Goal: Task Accomplishment & Management: Manage account settings

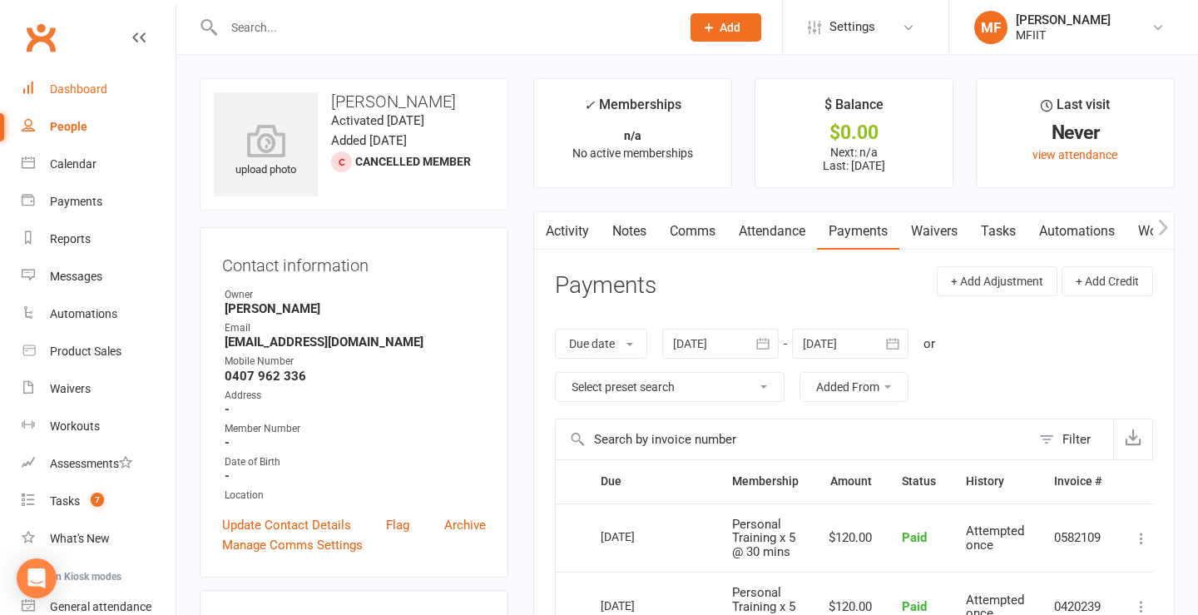
click at [80, 90] on div "Dashboard" at bounding box center [78, 88] width 57 height 13
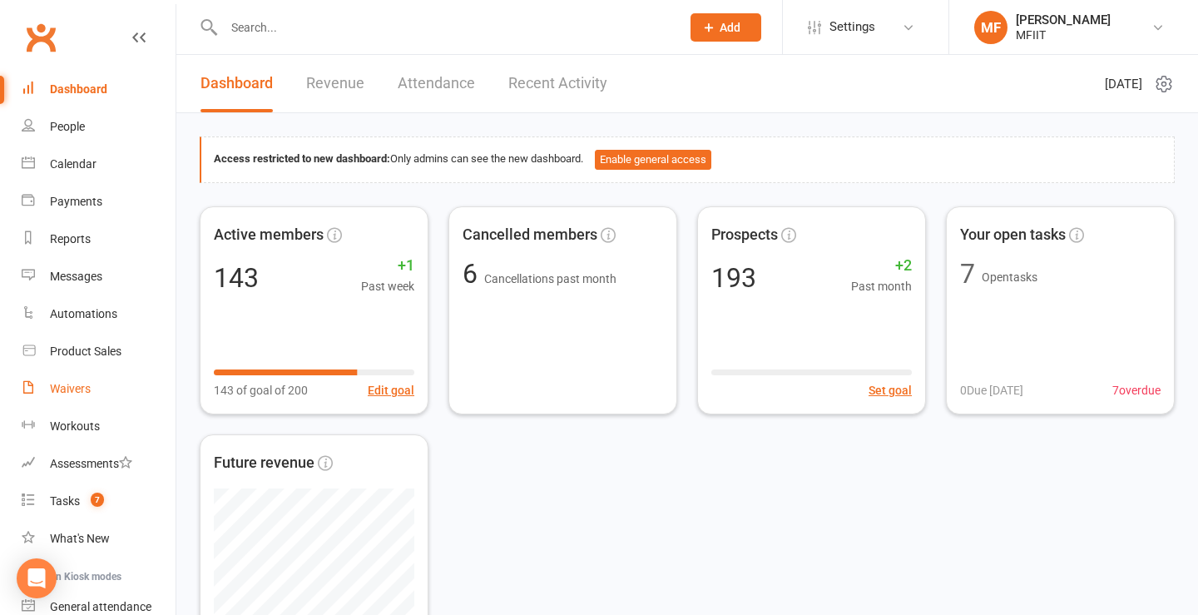
click at [61, 381] on link "Waivers" at bounding box center [99, 388] width 154 height 37
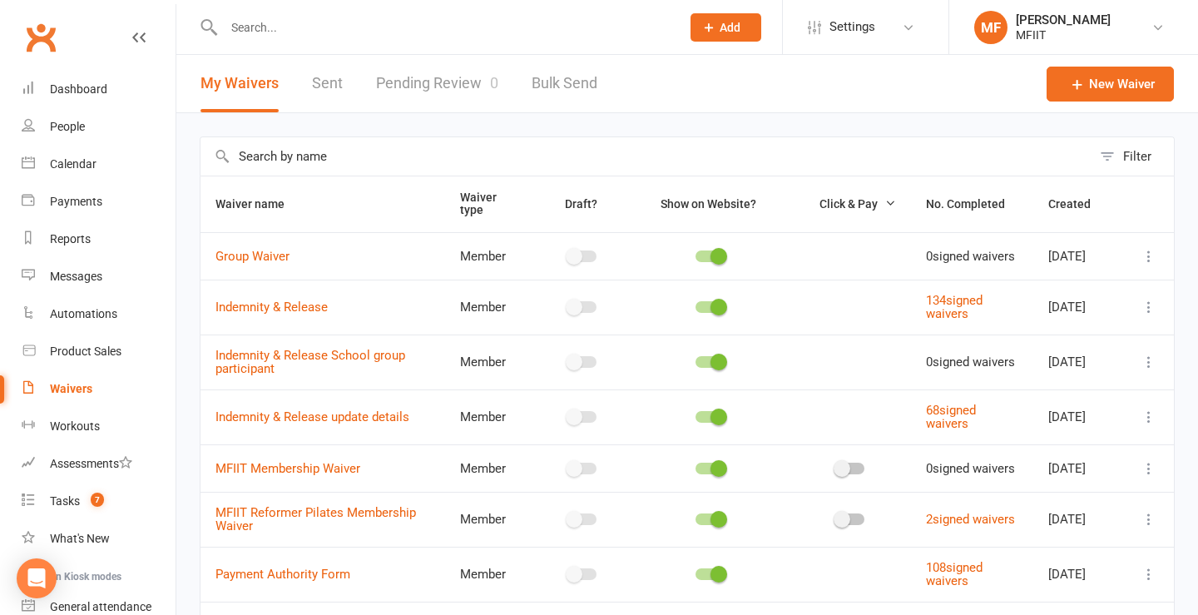
click at [450, 85] on link "Pending Review 0" at bounding box center [437, 83] width 122 height 57
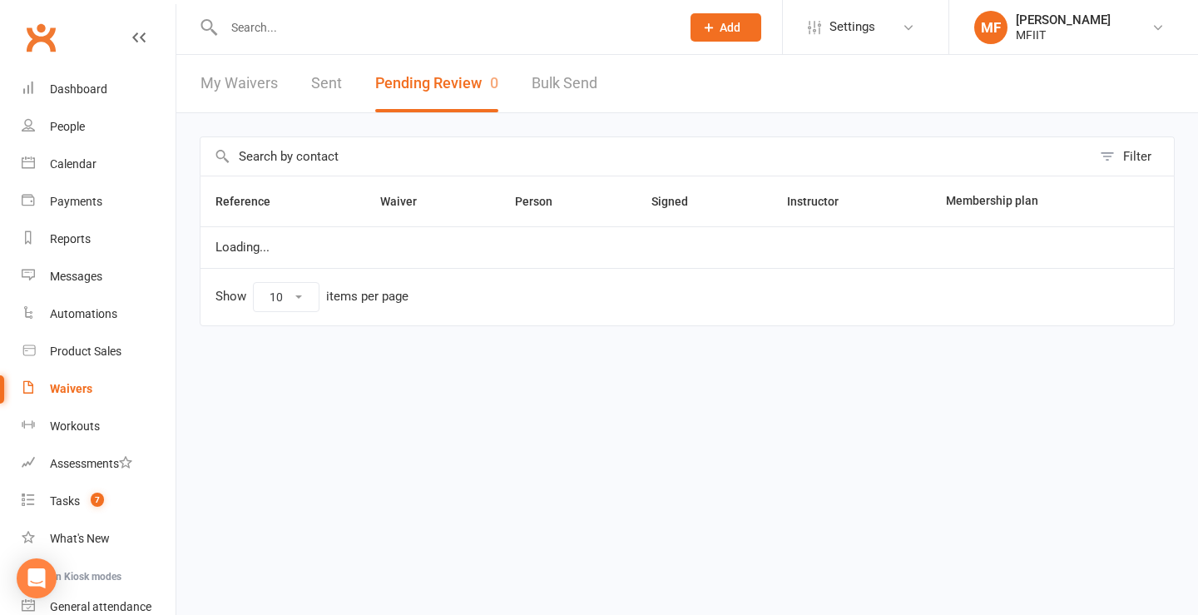
select select "50"
click at [243, 77] on link "My Waivers" at bounding box center [239, 83] width 77 height 57
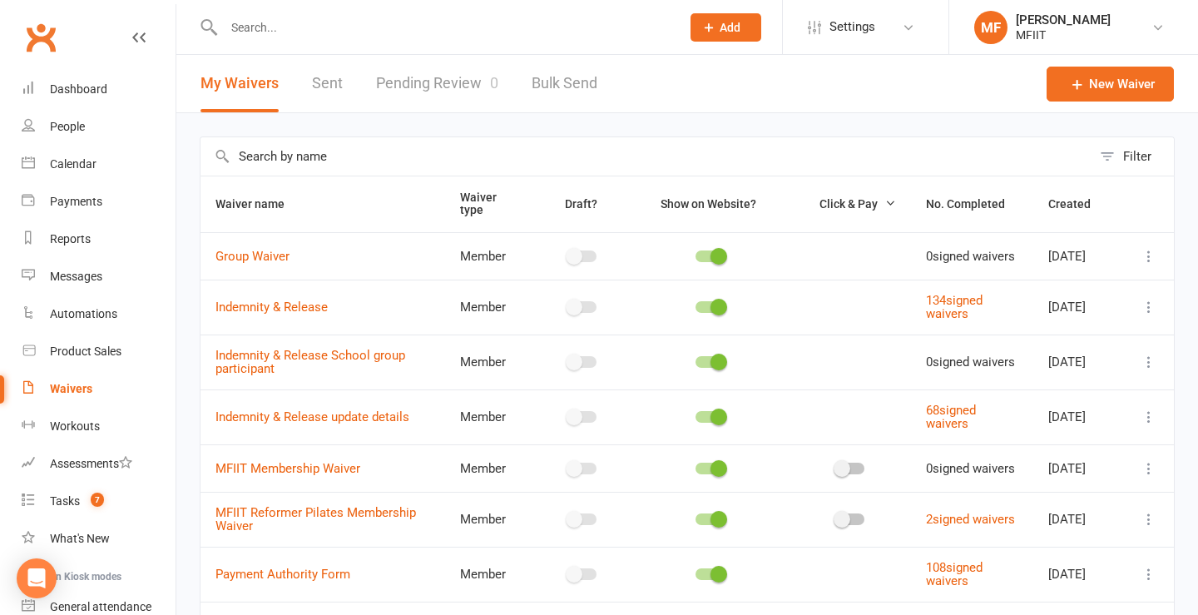
click at [325, 80] on link "Sent" at bounding box center [327, 83] width 31 height 57
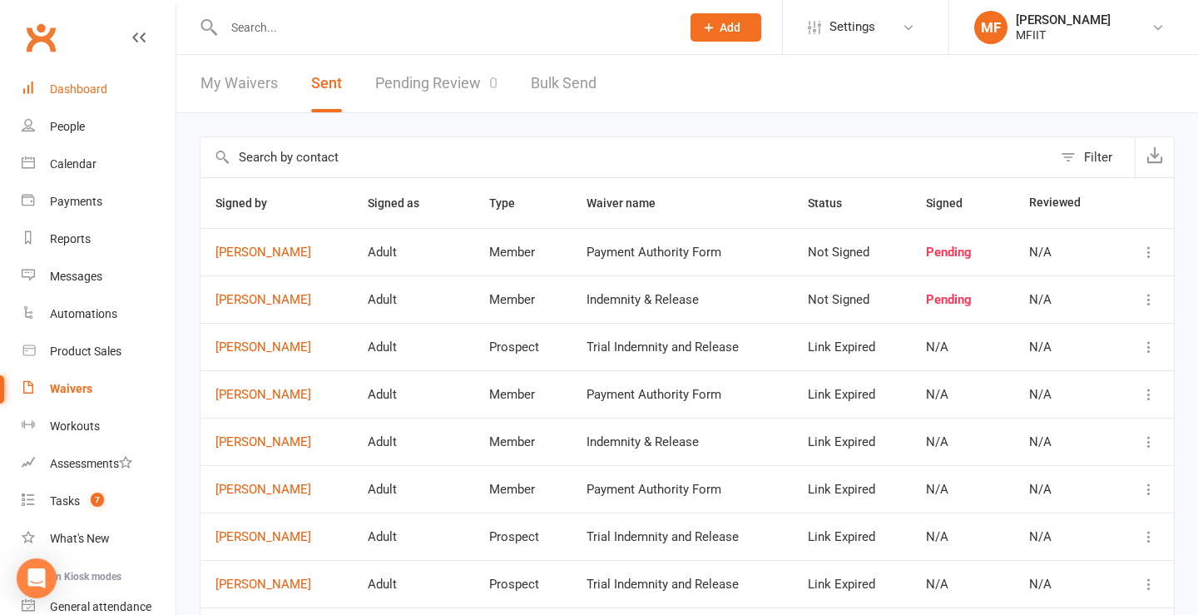
click at [79, 87] on div "Dashboard" at bounding box center [78, 88] width 57 height 13
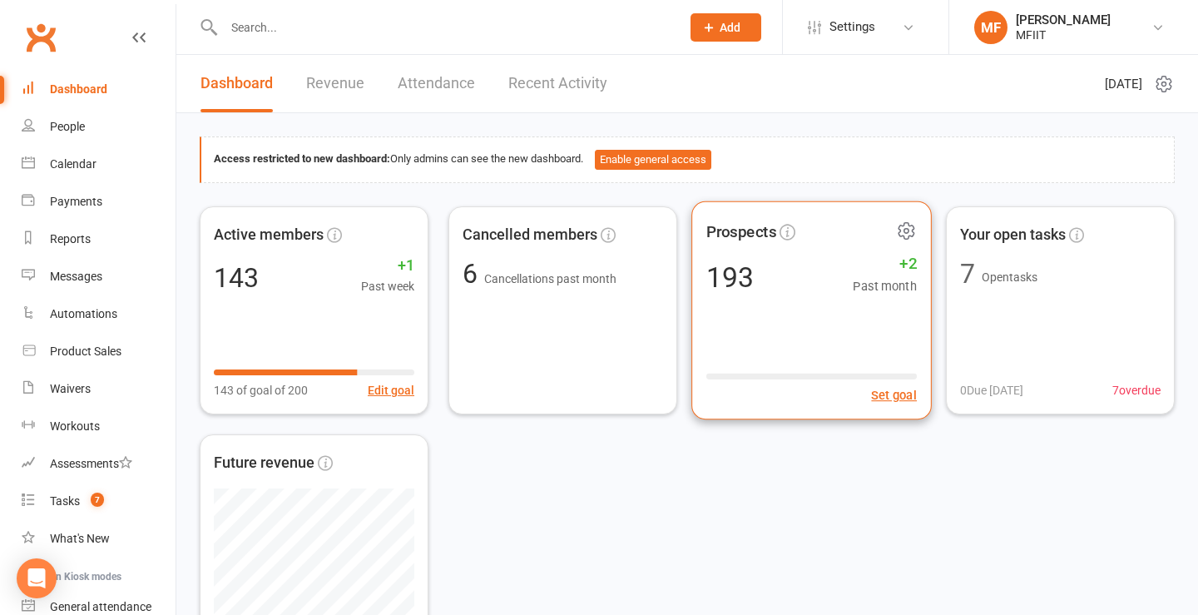
click at [772, 280] on div "193 +2 Past month" at bounding box center [811, 276] width 210 height 37
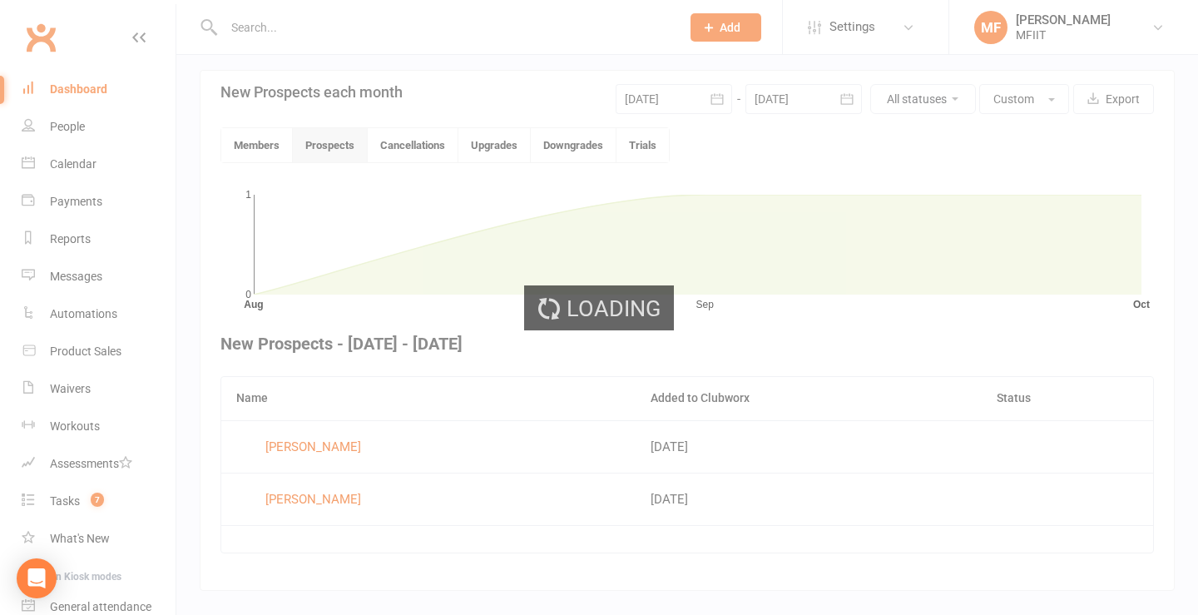
scroll to position [389, 0]
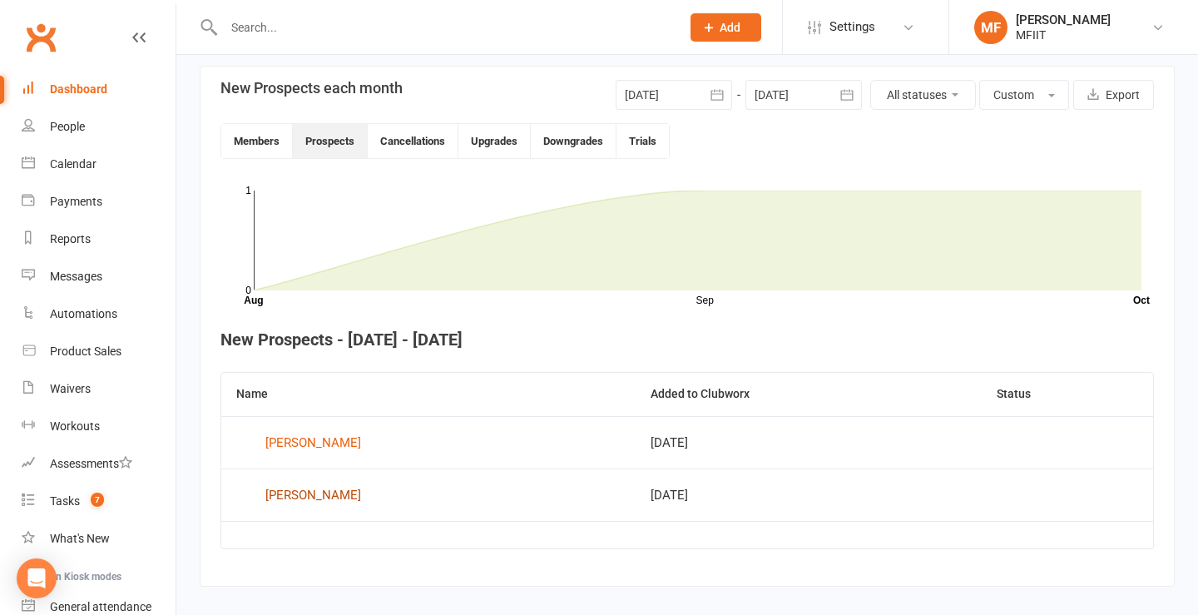
click at [294, 496] on div "[PERSON_NAME]" at bounding box center [313, 495] width 96 height 25
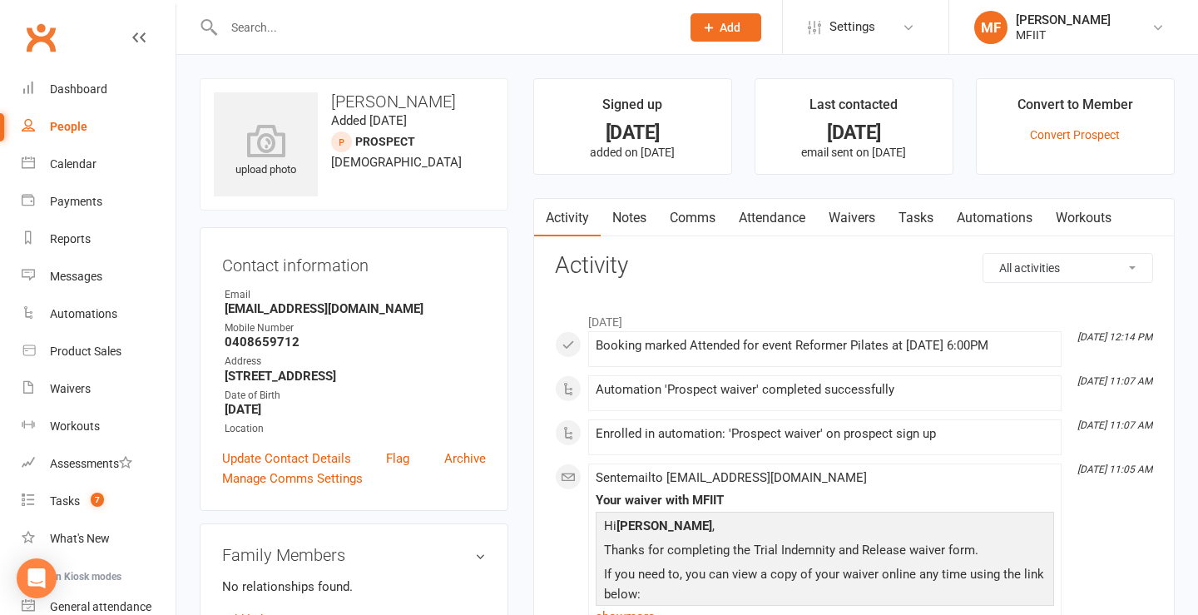
scroll to position [1, 0]
click at [768, 206] on link "Attendance" at bounding box center [772, 217] width 90 height 38
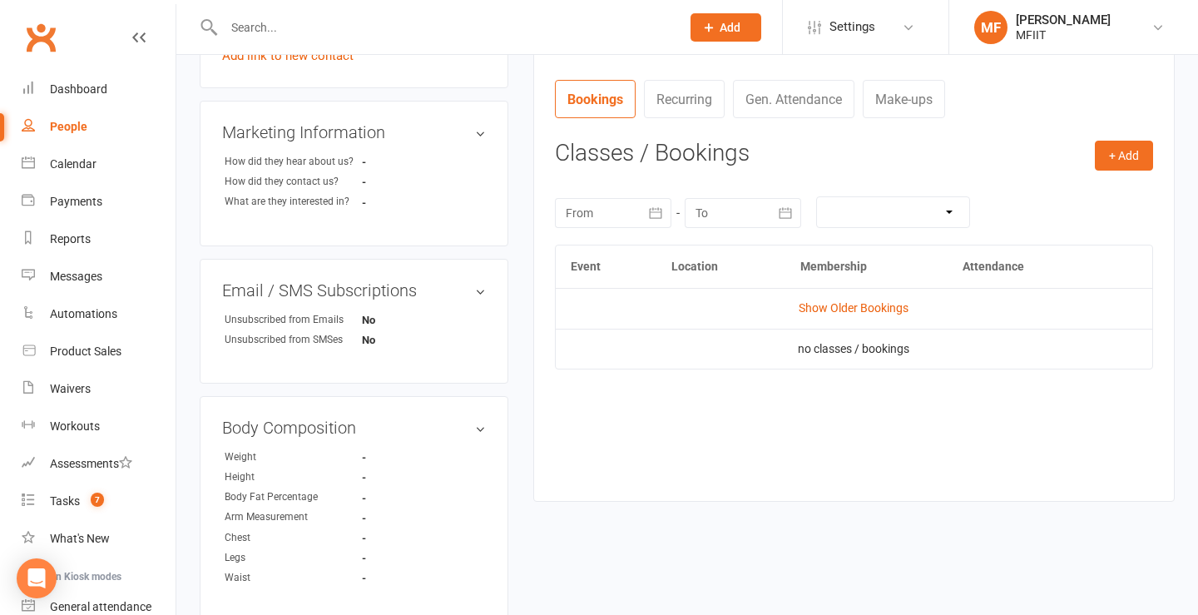
scroll to position [587, 0]
click at [830, 305] on link "Show Older Bookings" at bounding box center [854, 305] width 110 height 13
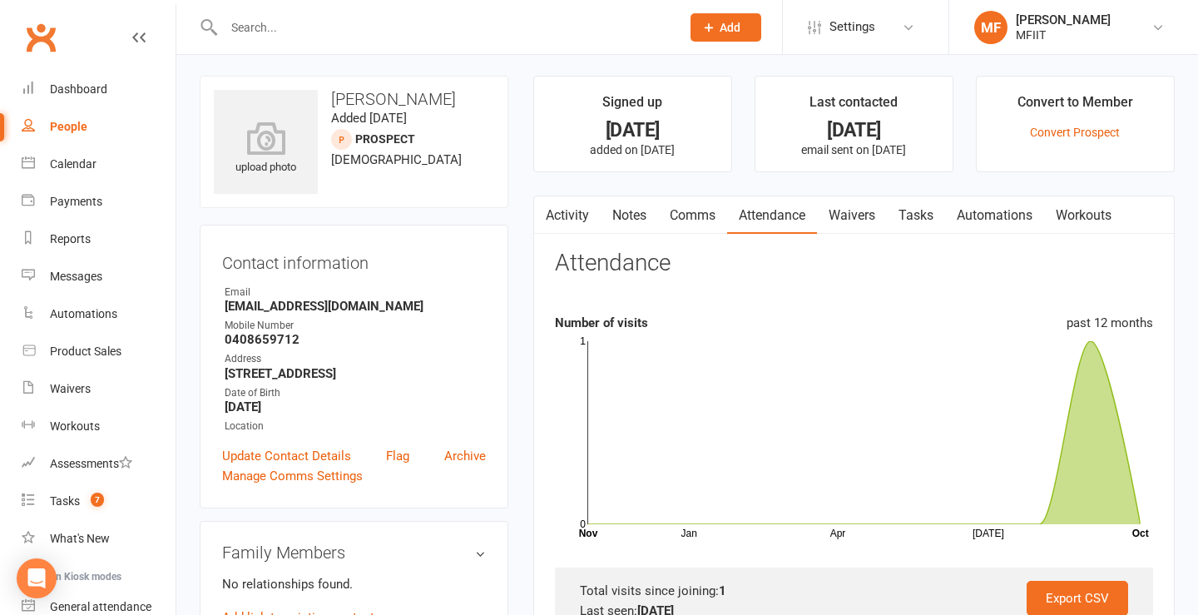
scroll to position [0, 0]
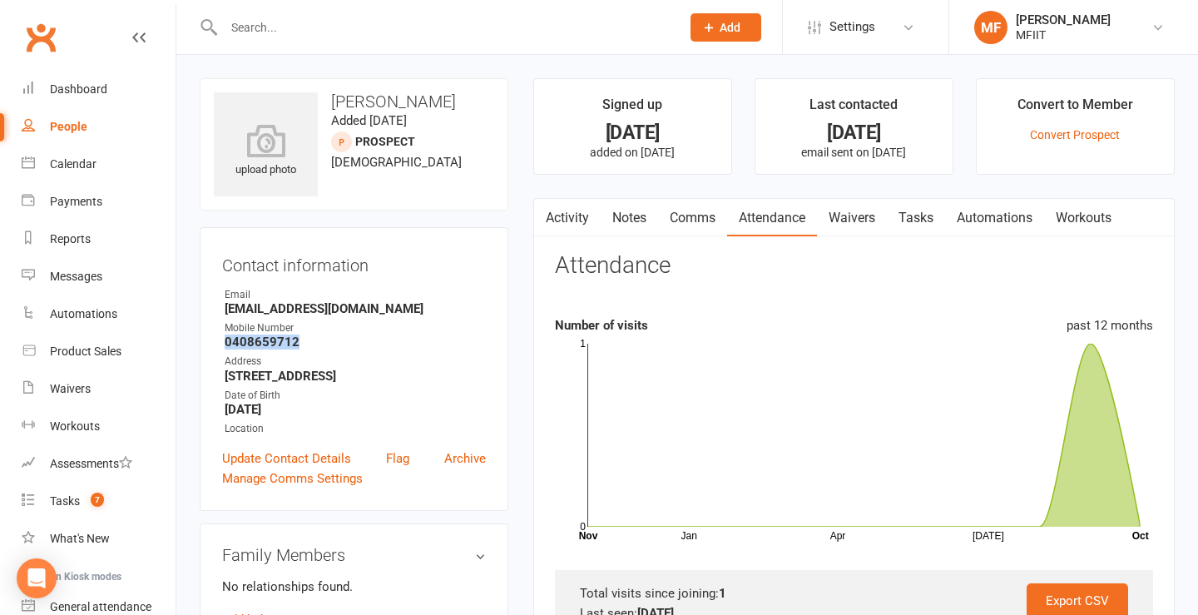
drag, startPoint x: 225, startPoint y: 339, endPoint x: 337, endPoint y: 339, distance: 111.5
click at [337, 339] on strong "0408659712" at bounding box center [355, 341] width 261 height 15
copy strong "0408659712"
click at [626, 215] on link "Notes" at bounding box center [629, 218] width 57 height 38
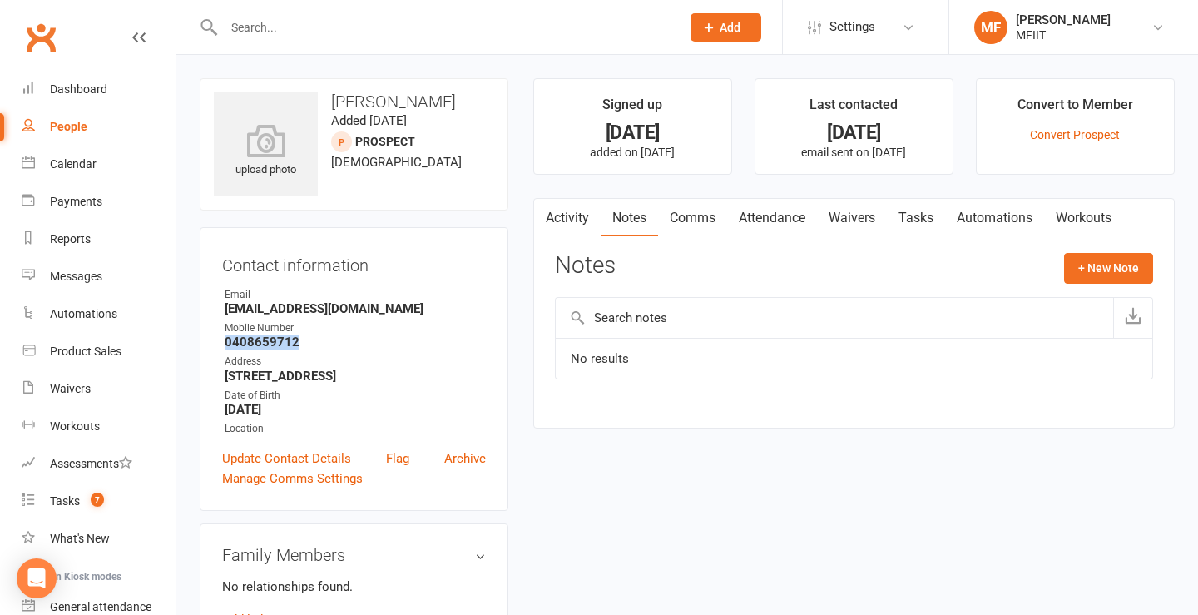
click at [555, 215] on link "Activity" at bounding box center [567, 218] width 67 height 38
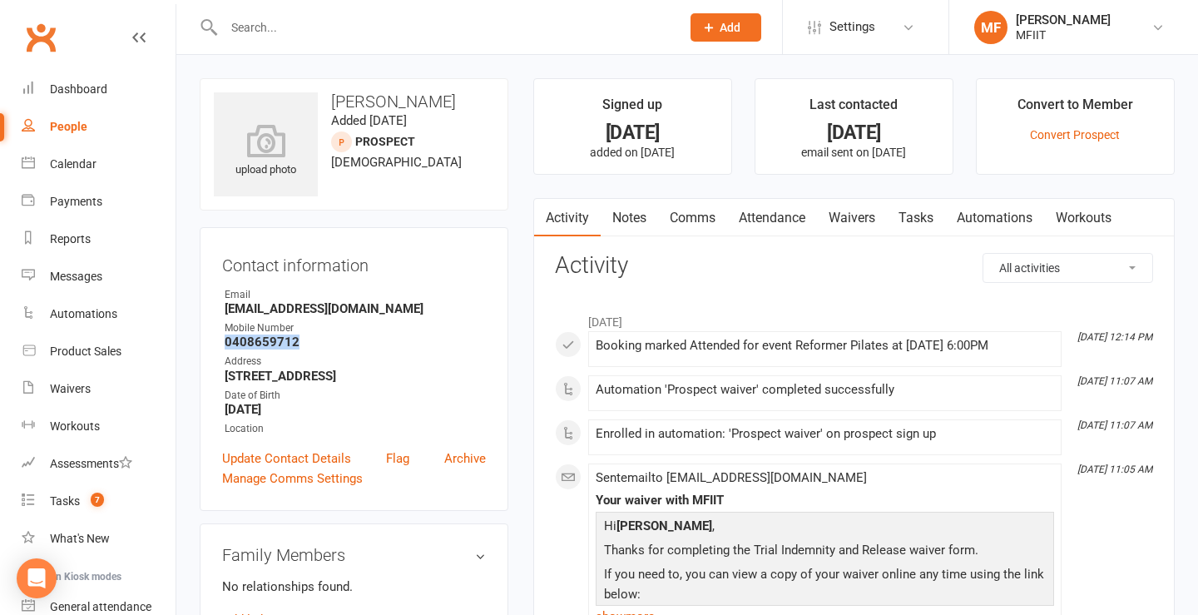
click at [692, 218] on link "Comms" at bounding box center [692, 218] width 69 height 38
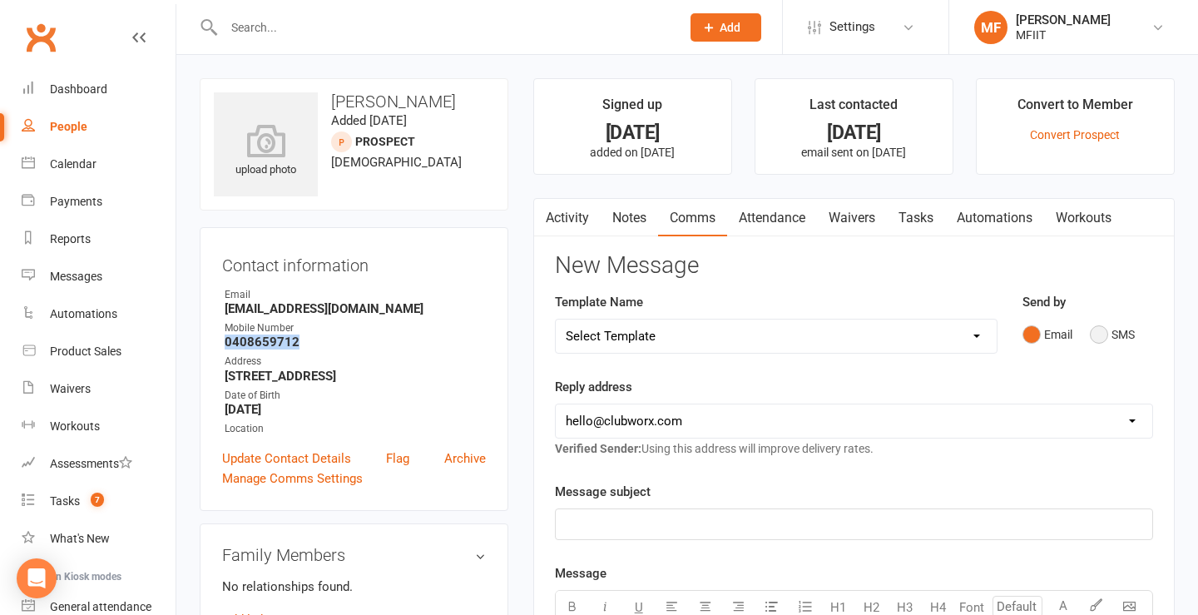
click at [1105, 332] on button "SMS" at bounding box center [1112, 335] width 45 height 32
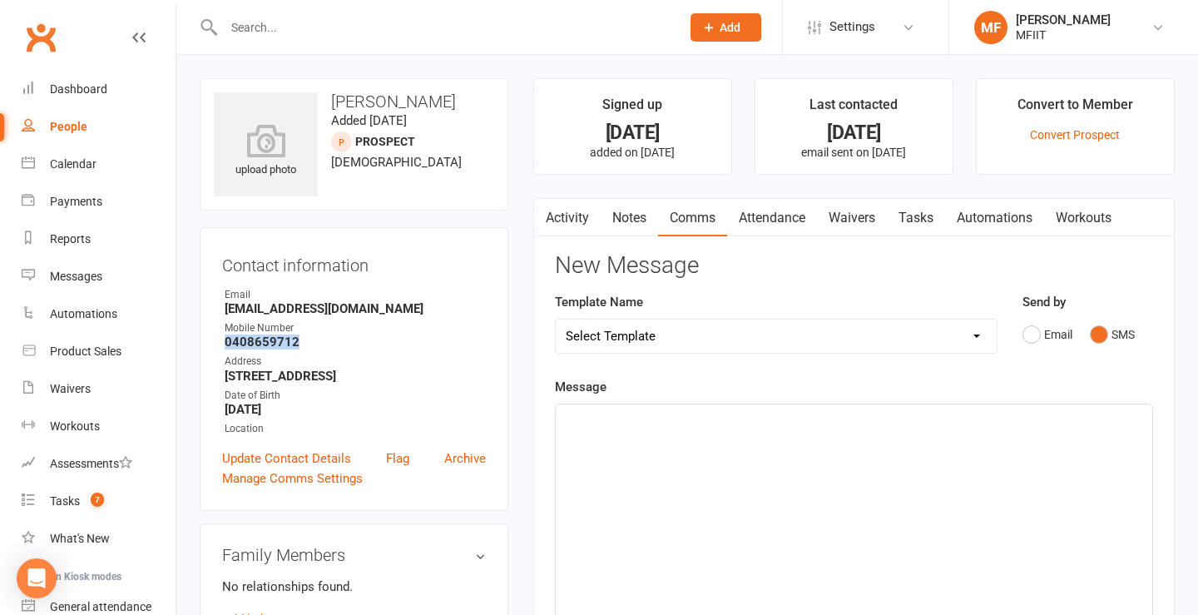
click at [965, 335] on select "Select Template" at bounding box center [776, 335] width 441 height 33
click at [689, 425] on p "﻿" at bounding box center [854, 419] width 577 height 20
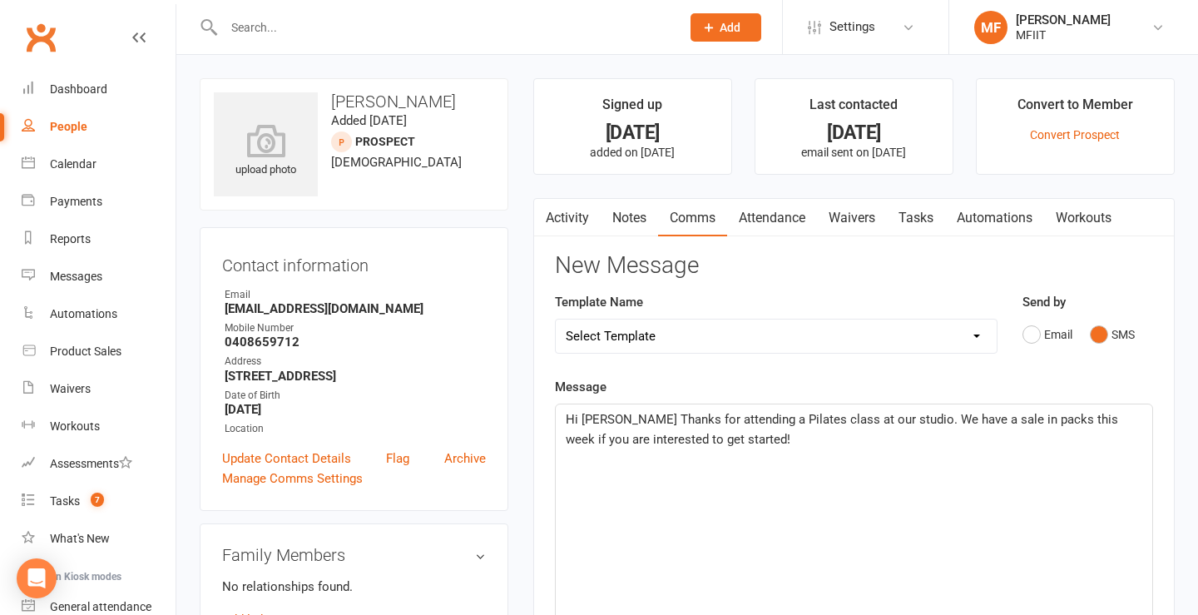
click at [889, 423] on span "Hi [PERSON_NAME] Thanks for attending a Pilates class at our studio. We have a …" at bounding box center [844, 429] width 556 height 35
click at [582, 419] on span "Hi [PERSON_NAME] Thanks for attending a Pilates class at our studio MFIIT PIlat…" at bounding box center [852, 439] width 572 height 55
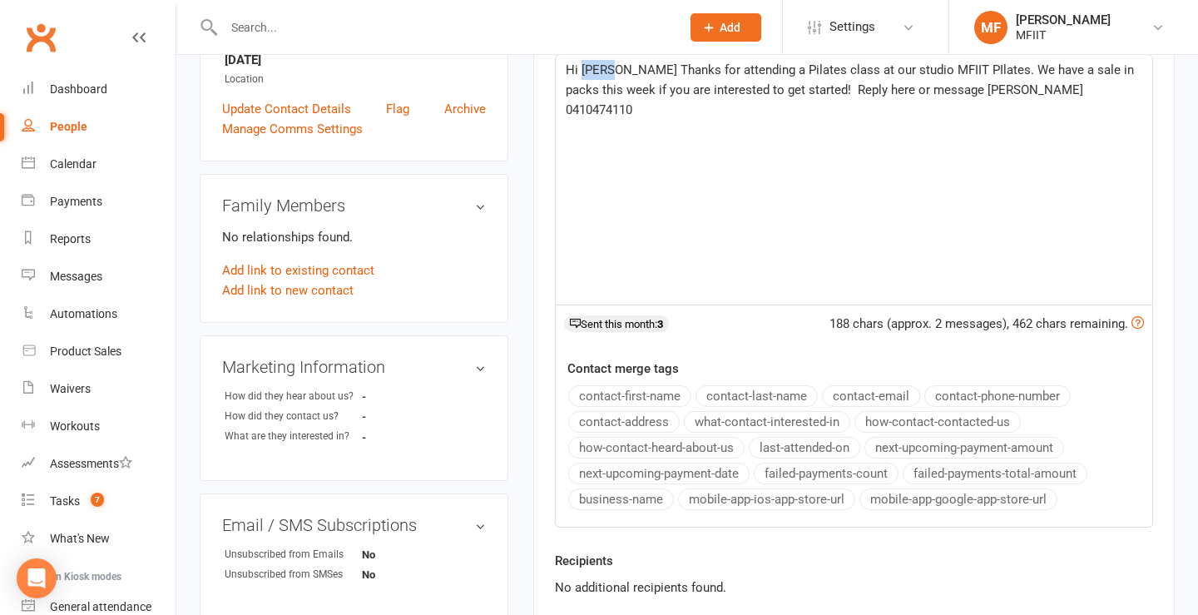
scroll to position [353, 0]
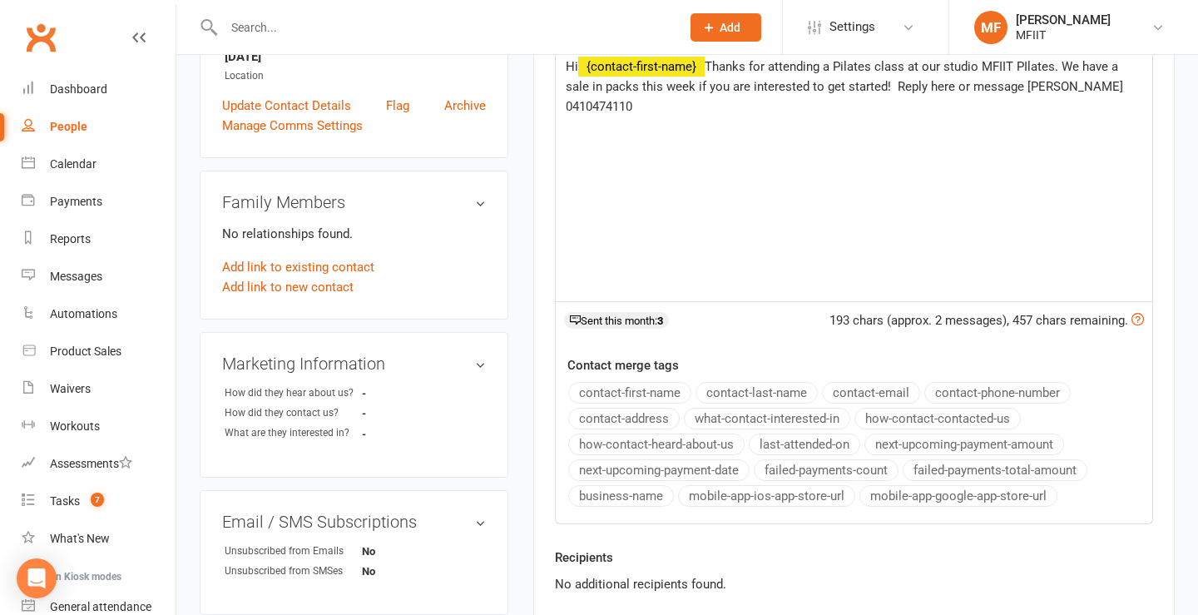
click at [627, 394] on button "contact-first-name" at bounding box center [629, 393] width 123 height 22
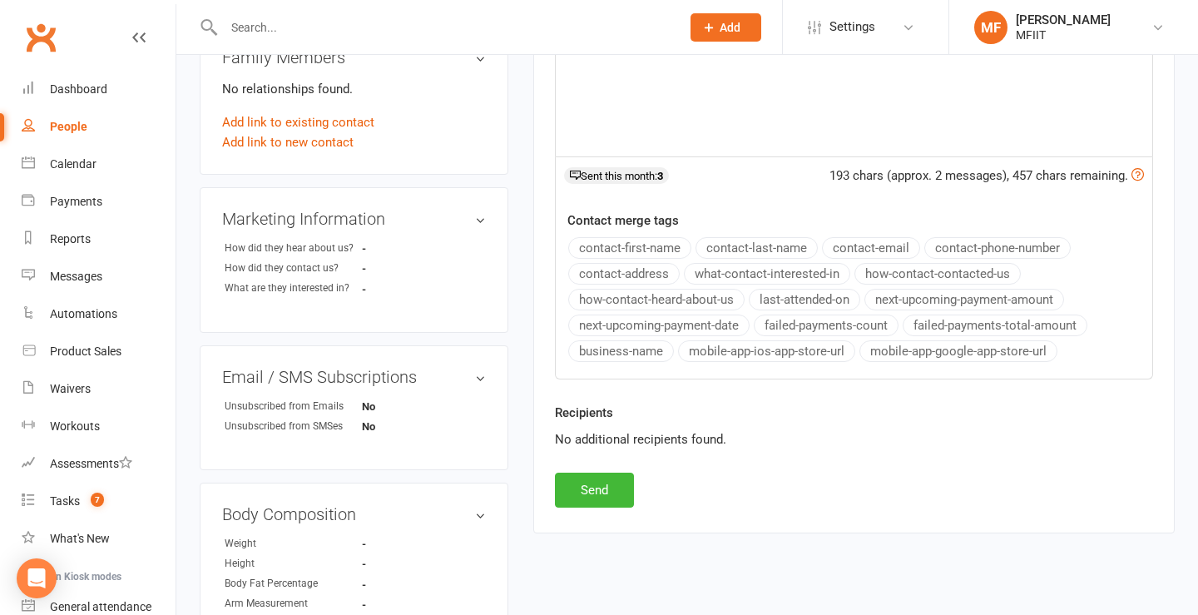
scroll to position [843, 0]
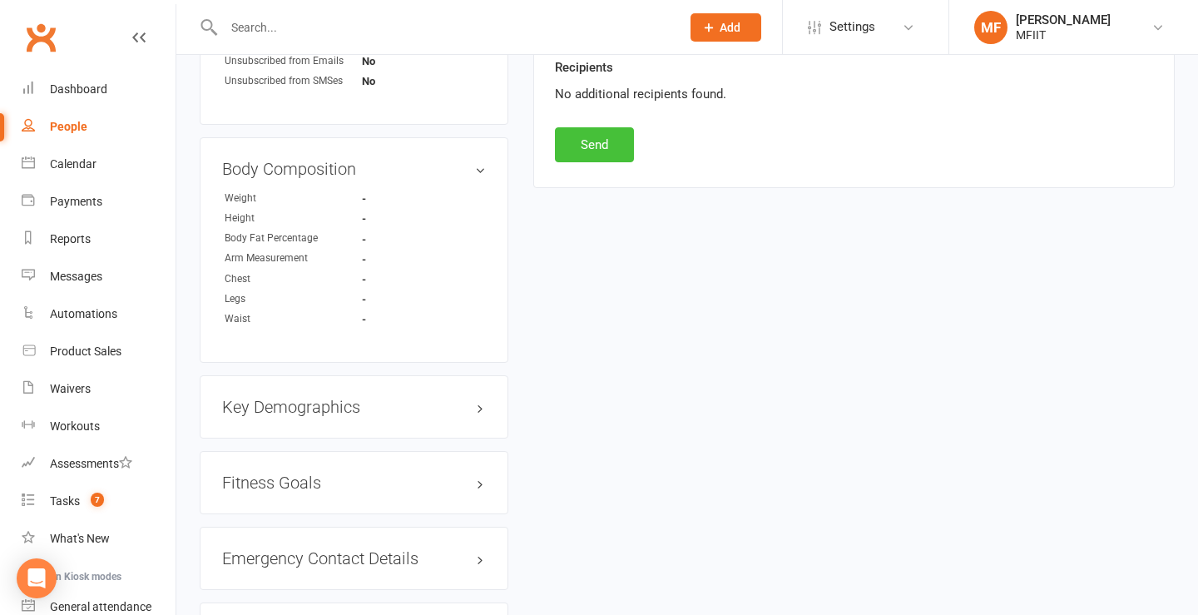
click at [591, 149] on button "Send" at bounding box center [594, 144] width 79 height 35
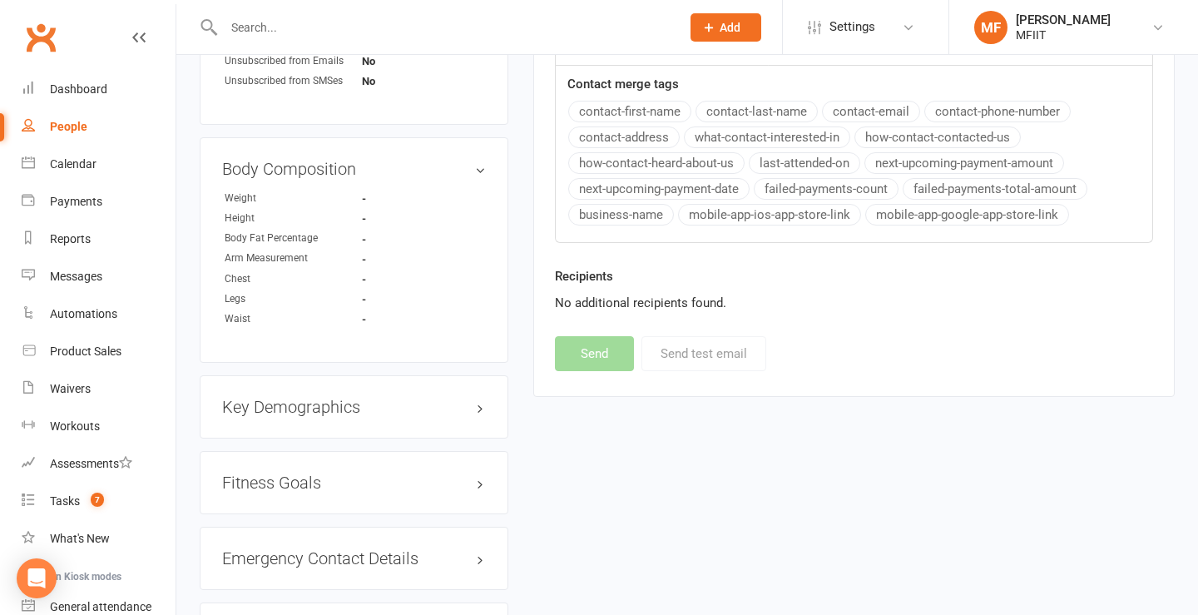
click at [286, 28] on input "text" at bounding box center [444, 27] width 450 height 23
click at [71, 167] on div "Calendar" at bounding box center [73, 163] width 47 height 13
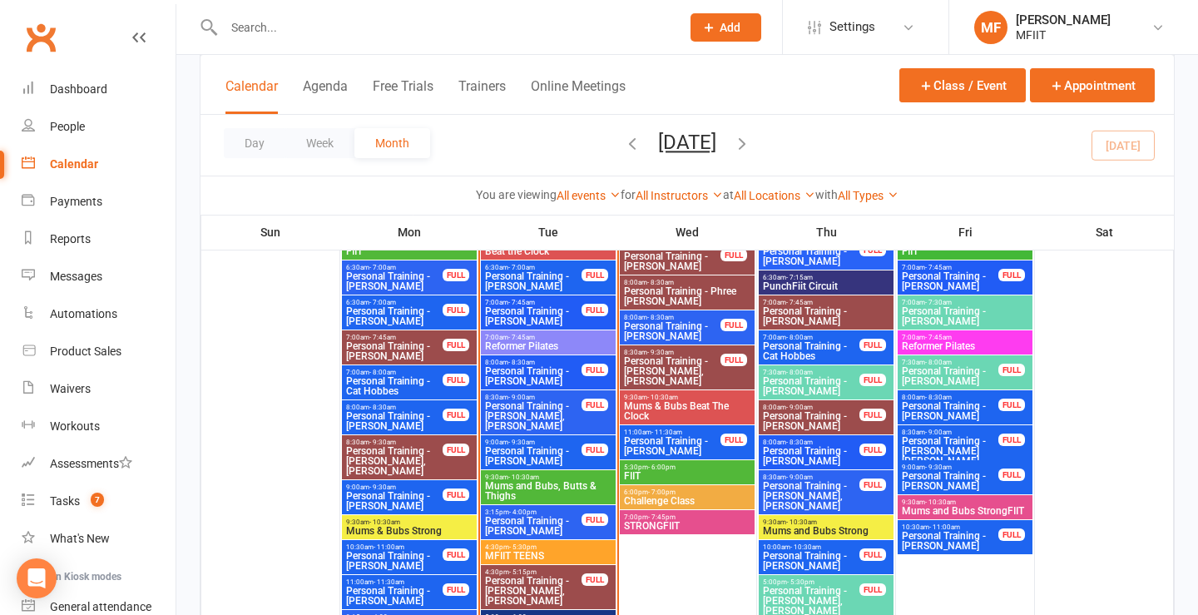
scroll to position [1874, 0]
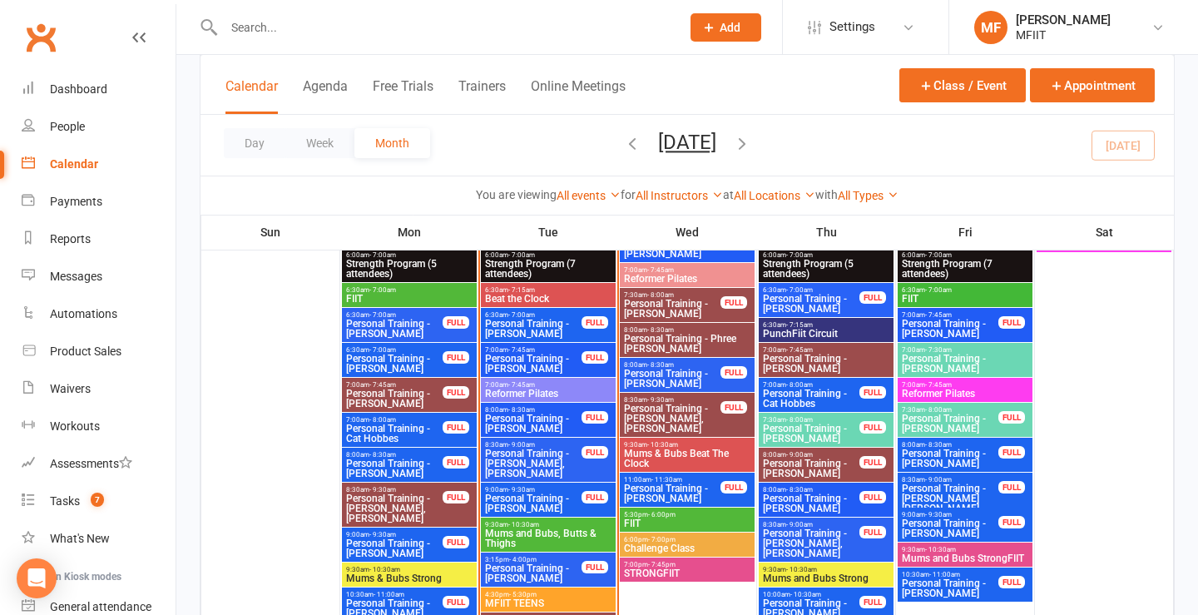
click at [959, 414] on span "Personal Training - [PERSON_NAME]" at bounding box center [950, 423] width 98 height 20
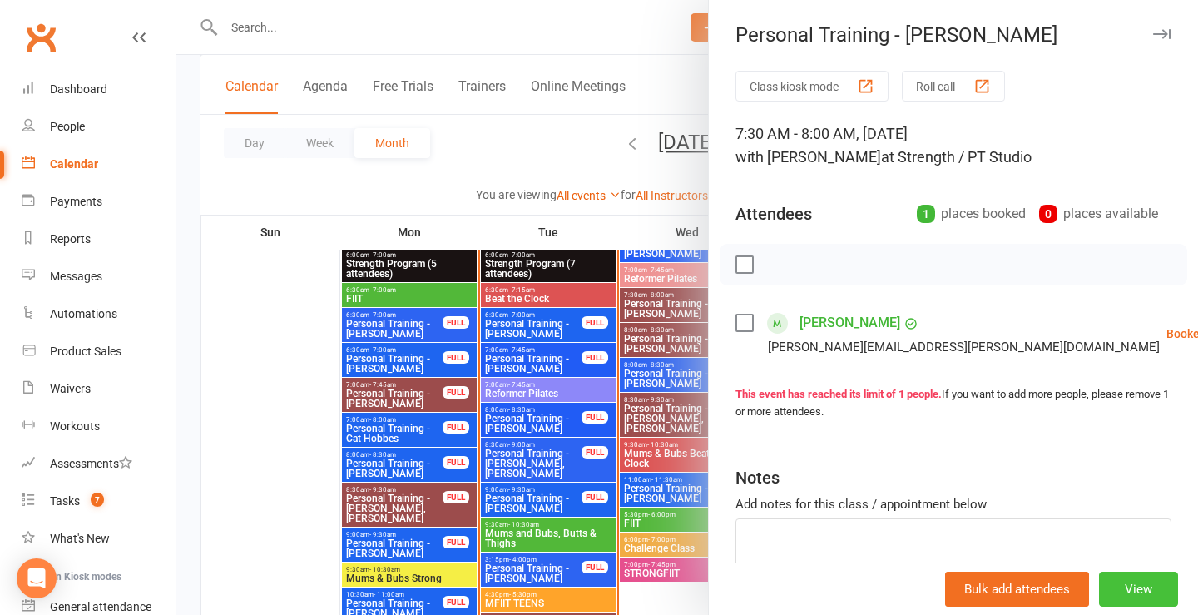
click at [1137, 586] on button "View" at bounding box center [1138, 589] width 79 height 35
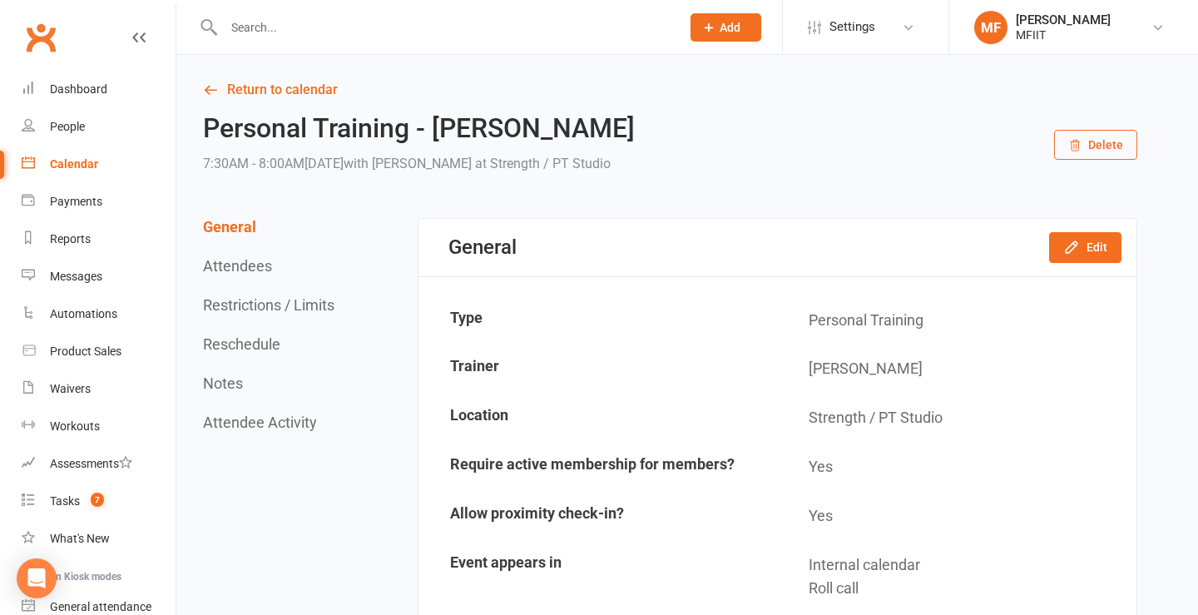
click at [1116, 150] on button "Delete" at bounding box center [1095, 145] width 83 height 30
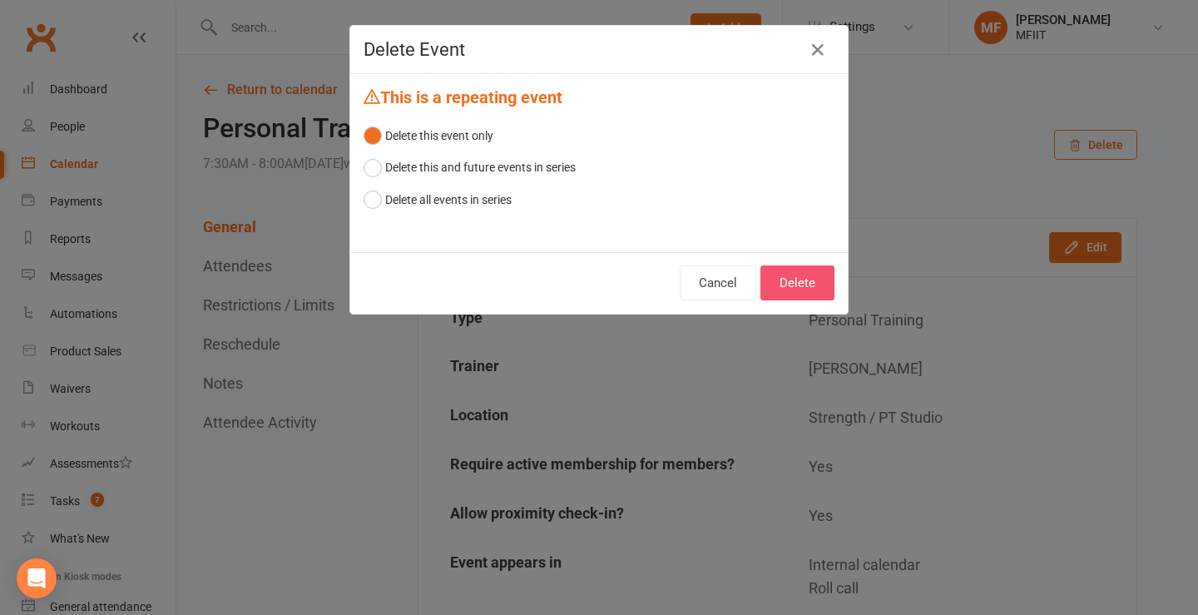
click at [790, 282] on button "Delete" at bounding box center [797, 282] width 74 height 35
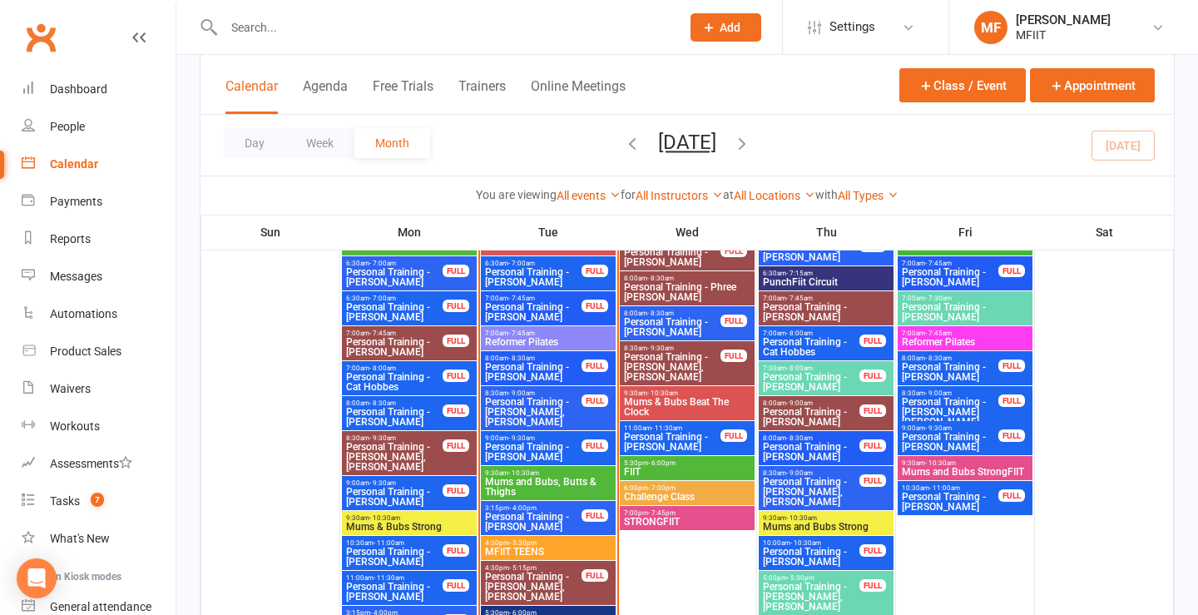
scroll to position [1928, 0]
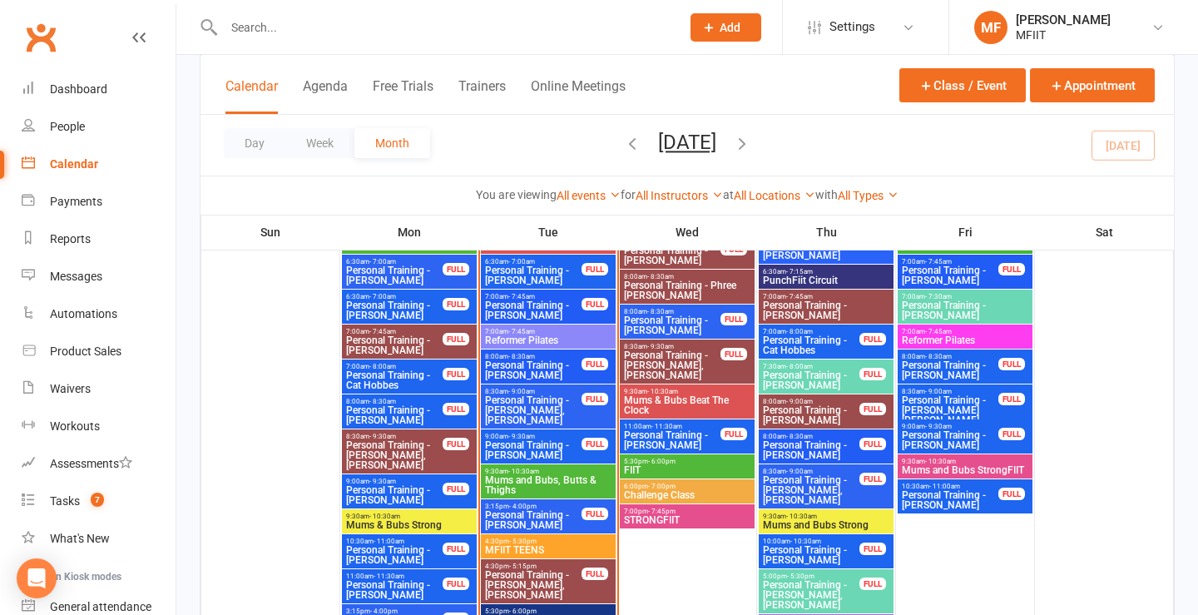
click at [949, 408] on span "Personal Training - [PERSON_NAME] [PERSON_NAME]" at bounding box center [950, 410] width 98 height 30
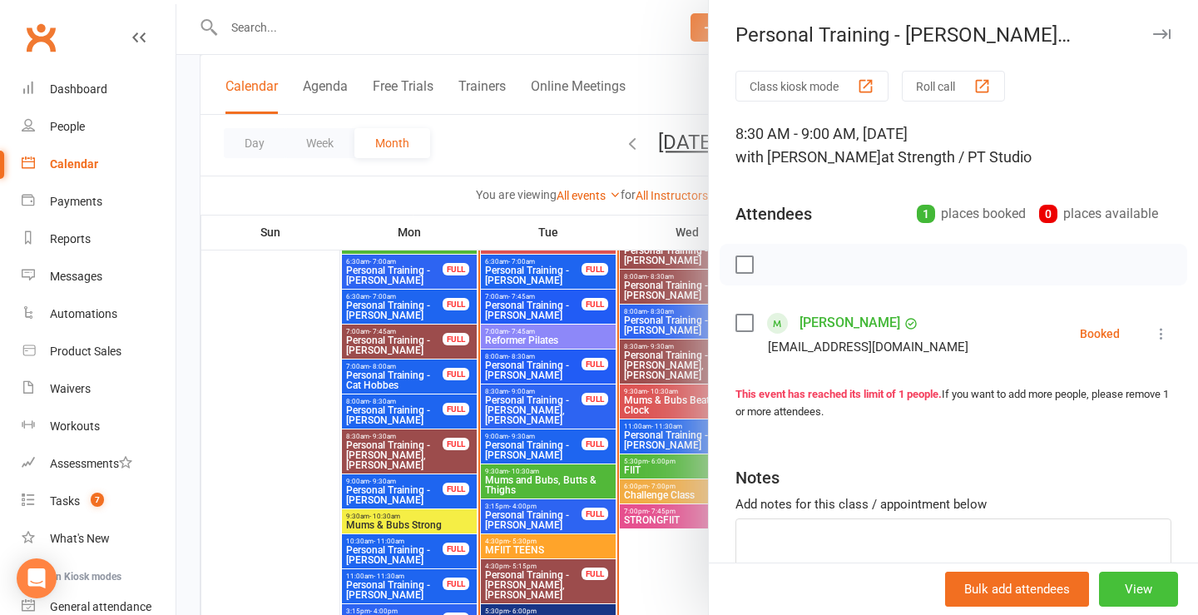
click at [1135, 587] on button "View" at bounding box center [1138, 589] width 79 height 35
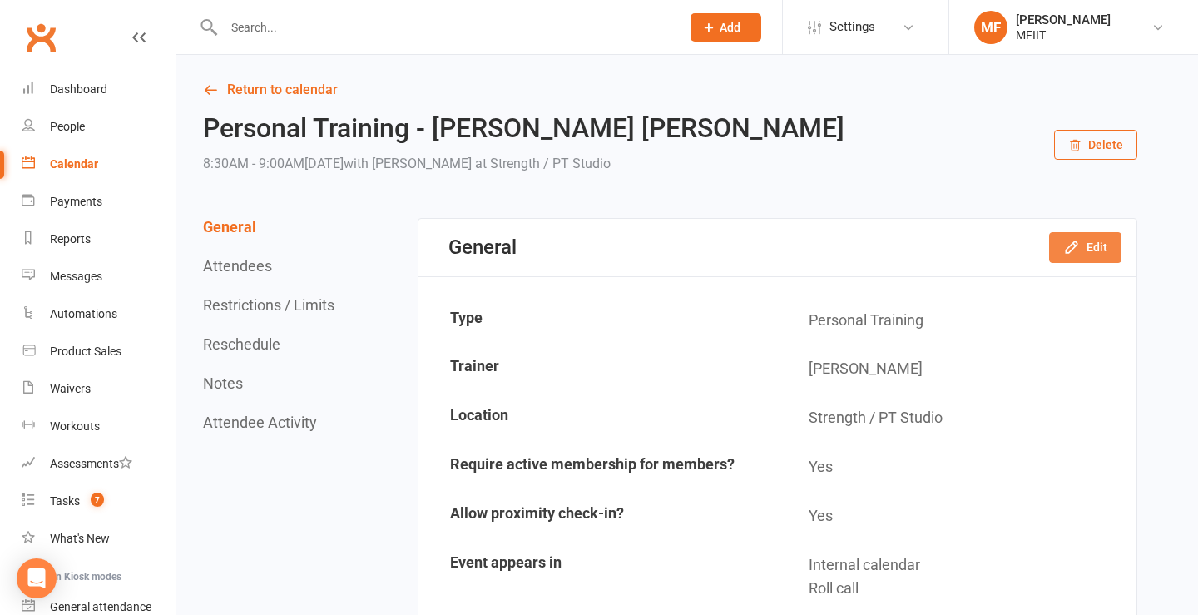
click at [1087, 242] on button "Edit" at bounding box center [1085, 247] width 72 height 30
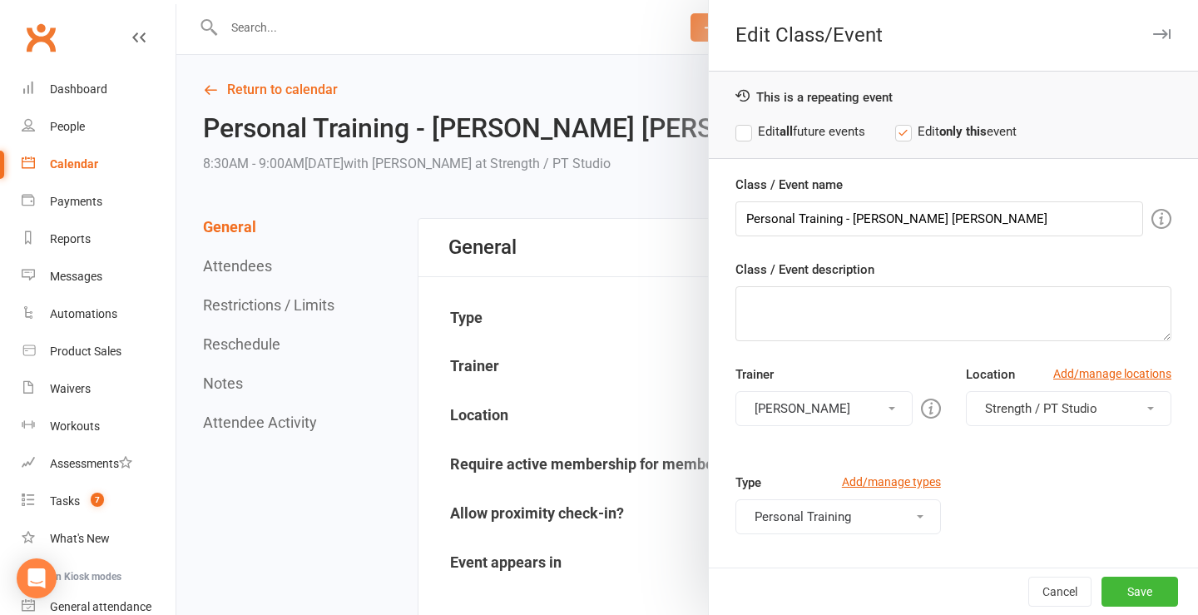
click at [789, 411] on button "[PERSON_NAME]" at bounding box center [823, 408] width 177 height 35
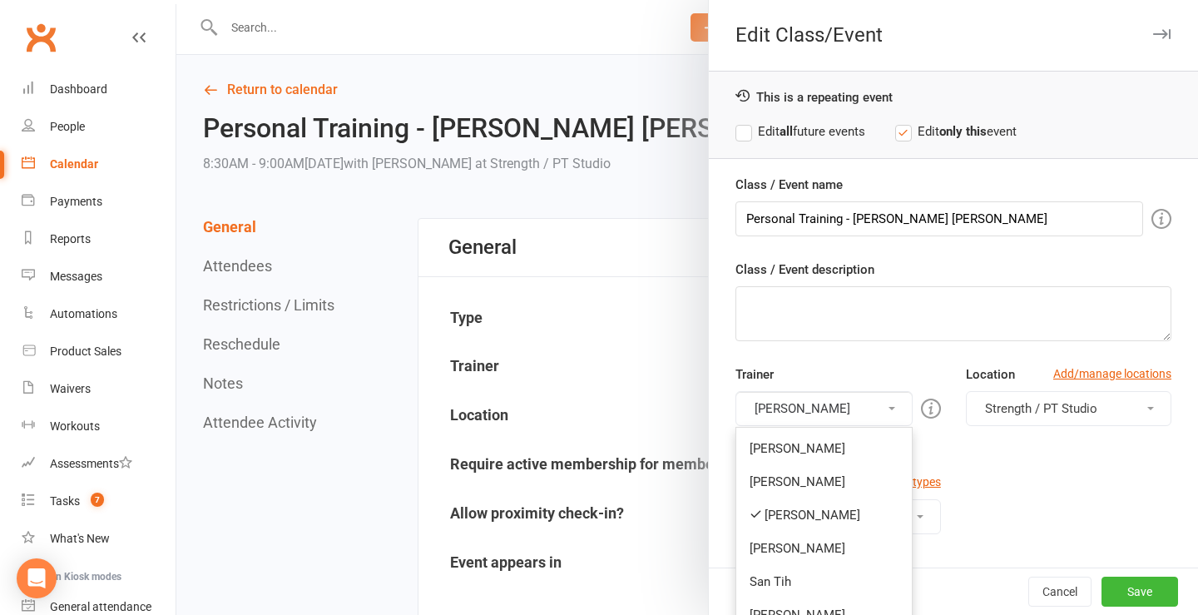
click at [756, 349] on div "Class / Event name Personal Training - [PERSON_NAME] [PERSON_NAME] Class / Even…" at bounding box center [953, 496] width 489 height 643
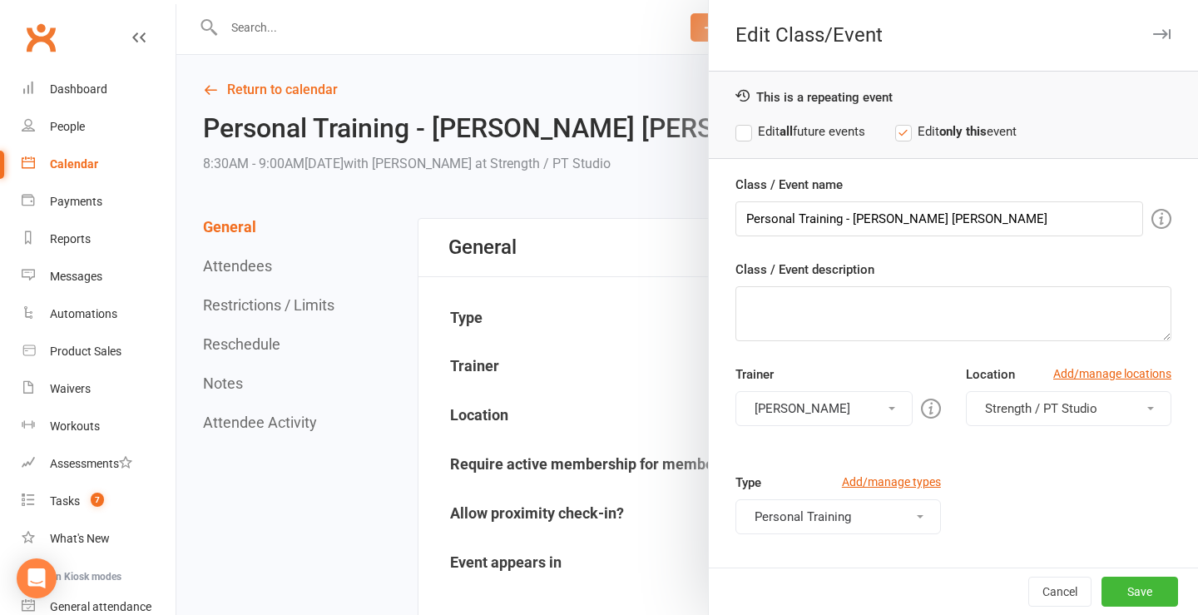
click at [823, 407] on button "[PERSON_NAME]" at bounding box center [823, 408] width 177 height 35
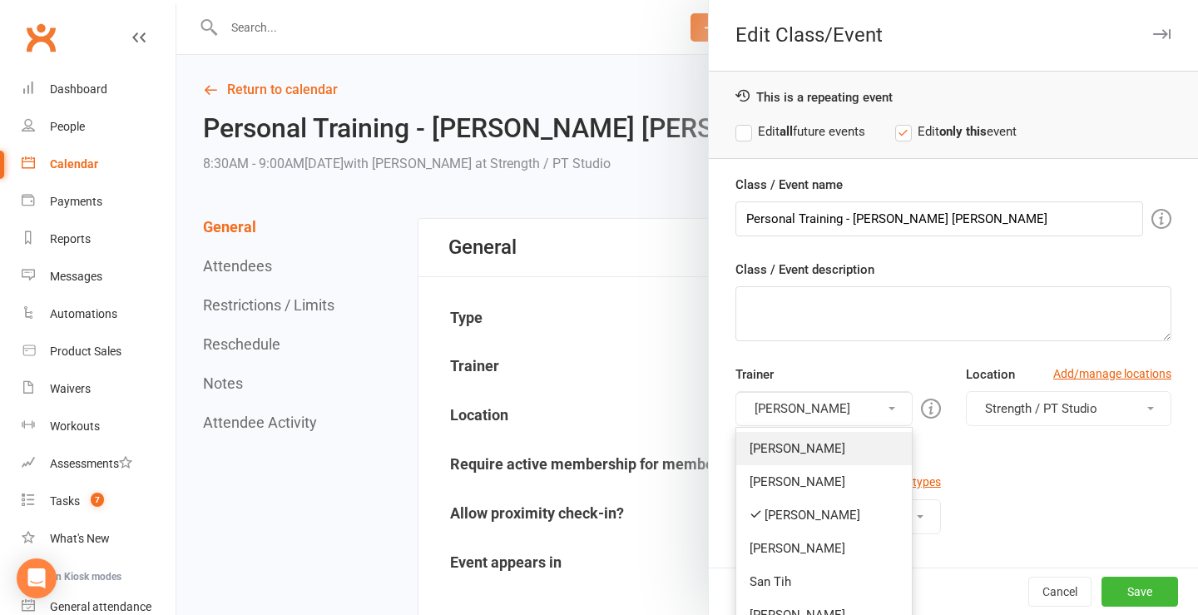
click at [778, 450] on link "[PERSON_NAME]" at bounding box center [824, 448] width 176 height 33
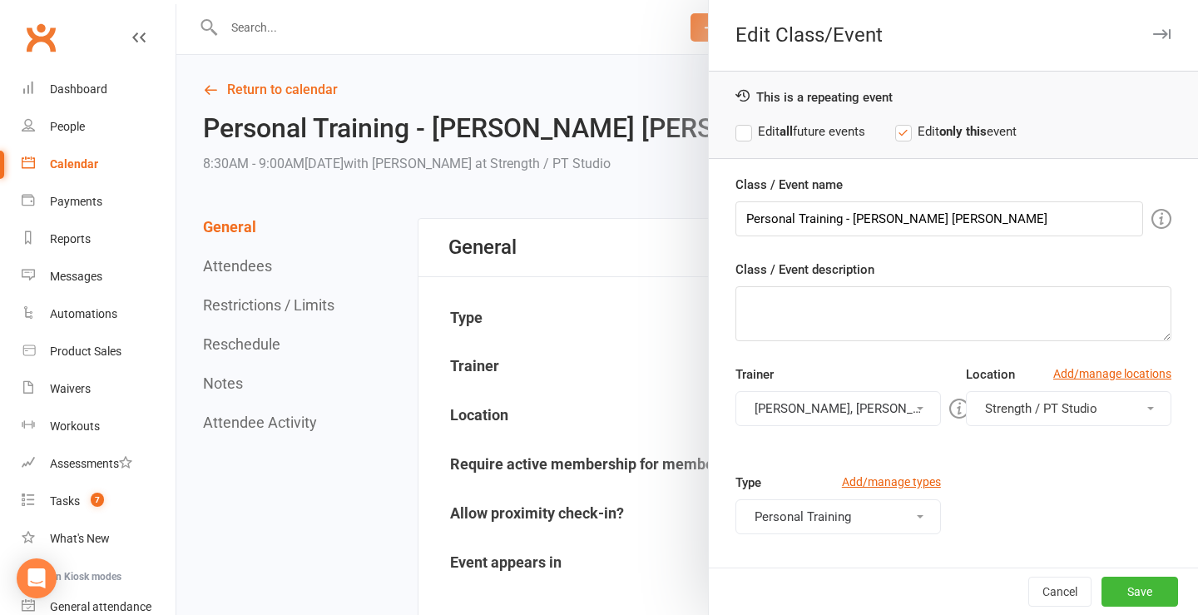
click at [790, 411] on button "[PERSON_NAME], [PERSON_NAME]" at bounding box center [837, 408] width 205 height 35
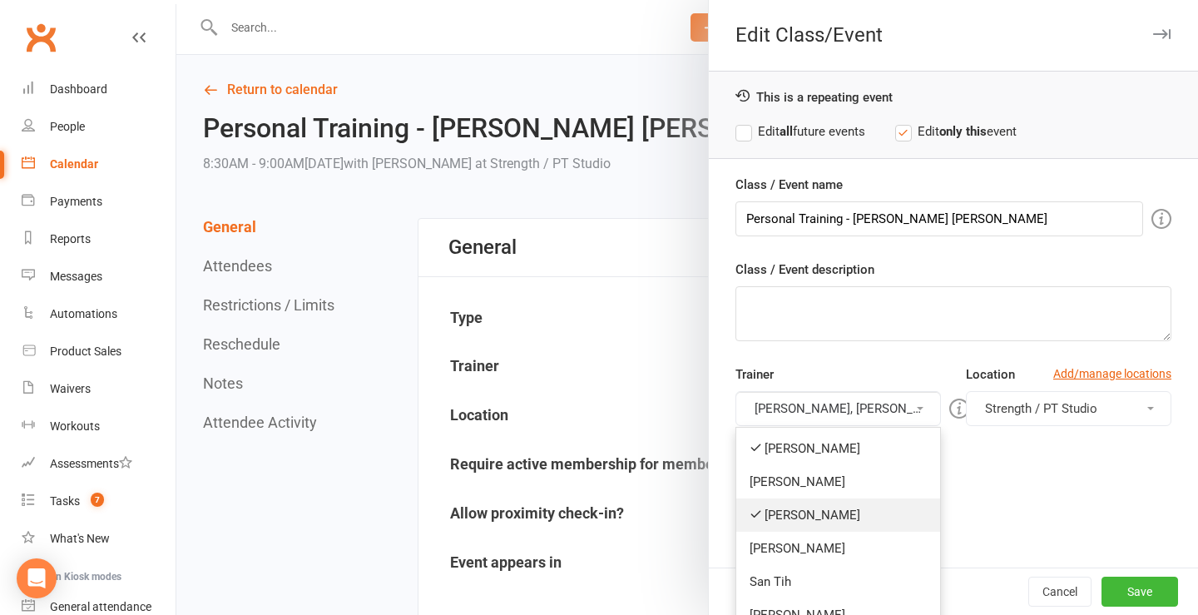
click at [783, 511] on link "[PERSON_NAME]" at bounding box center [838, 514] width 204 height 33
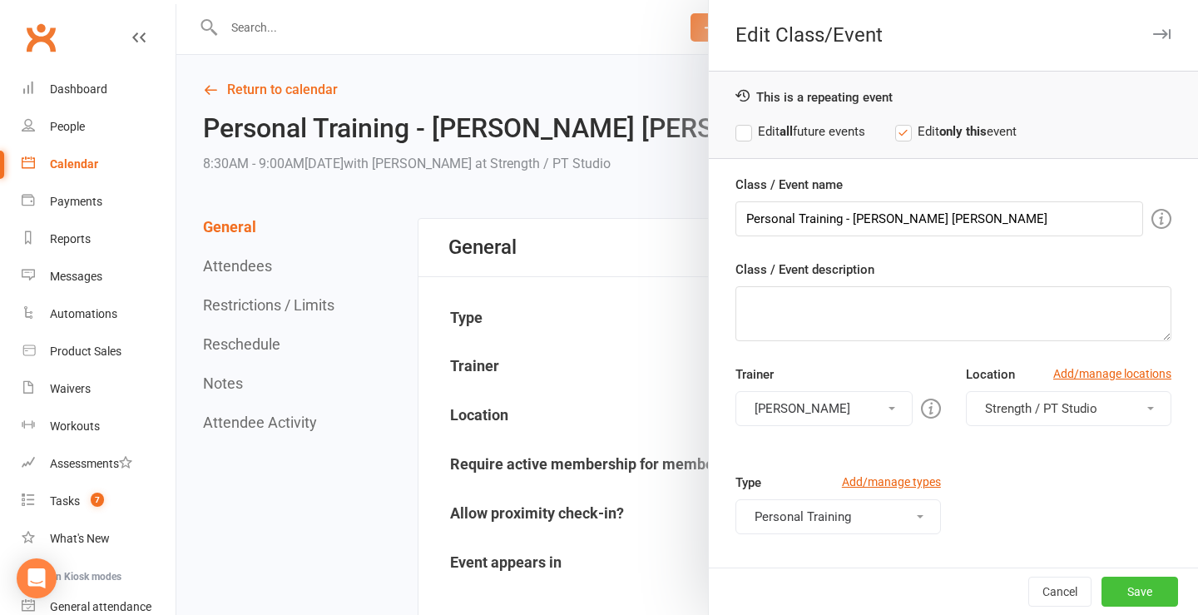
click at [1140, 592] on button "Save" at bounding box center [1140, 592] width 77 height 30
